Goal: Find specific page/section: Find specific page/section

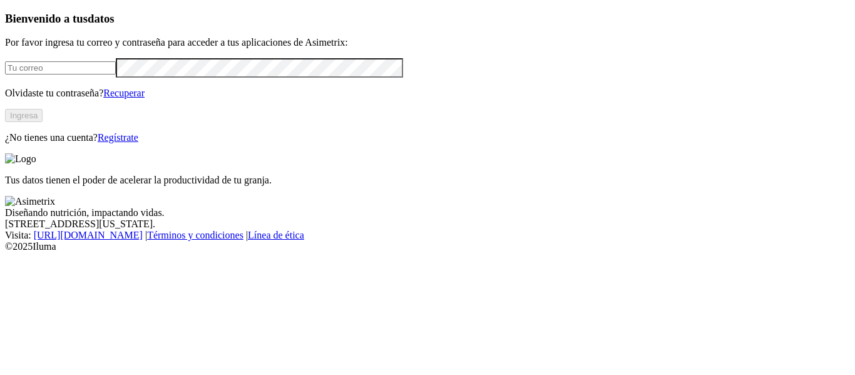
type input "[EMAIL_ADDRESS][DOMAIN_NAME]"
click at [43, 122] on button "Ingresa" at bounding box center [24, 115] width 38 height 13
